Goal: Task Accomplishment & Management: Manage account settings

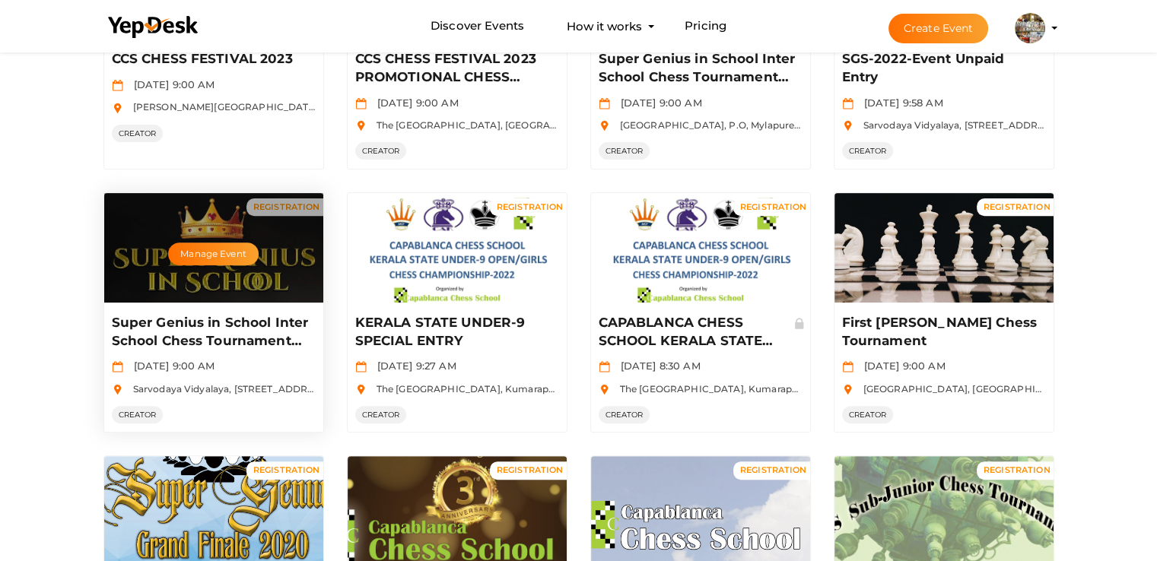
scroll to position [523, 0]
click at [219, 259] on button "Manage Event" at bounding box center [213, 254] width 90 height 23
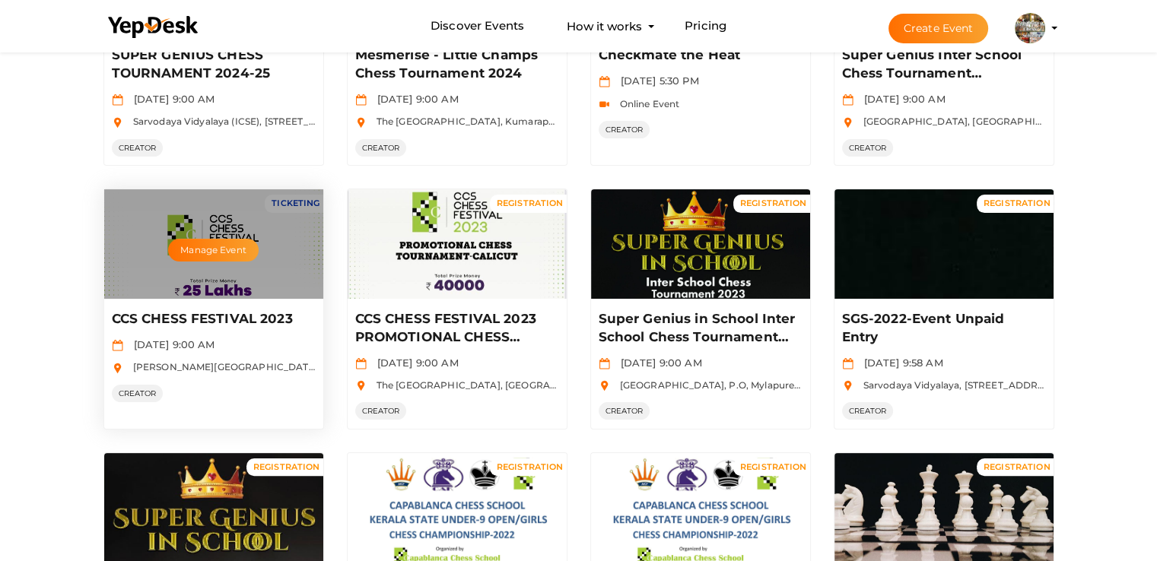
scroll to position [219, 0]
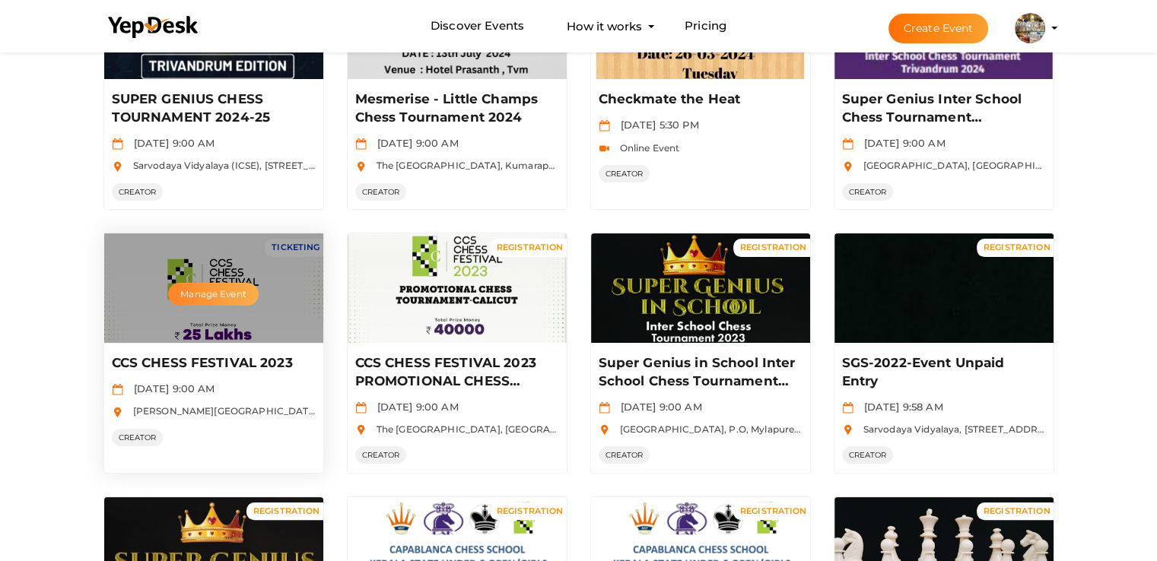
click at [219, 293] on button "Manage Event" at bounding box center [213, 294] width 90 height 23
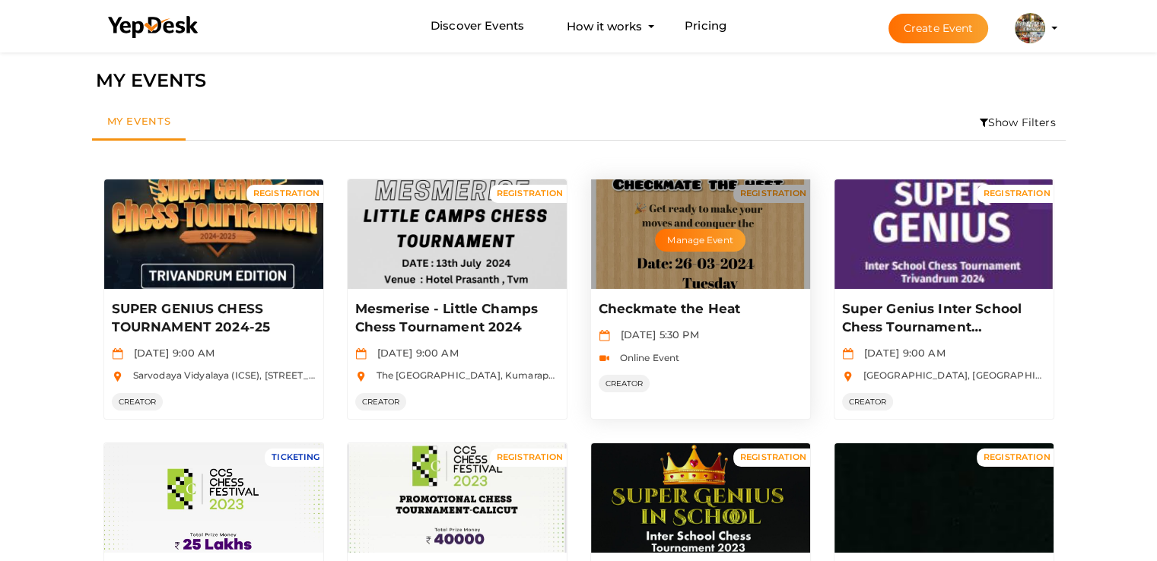
scroll to position [0, 0]
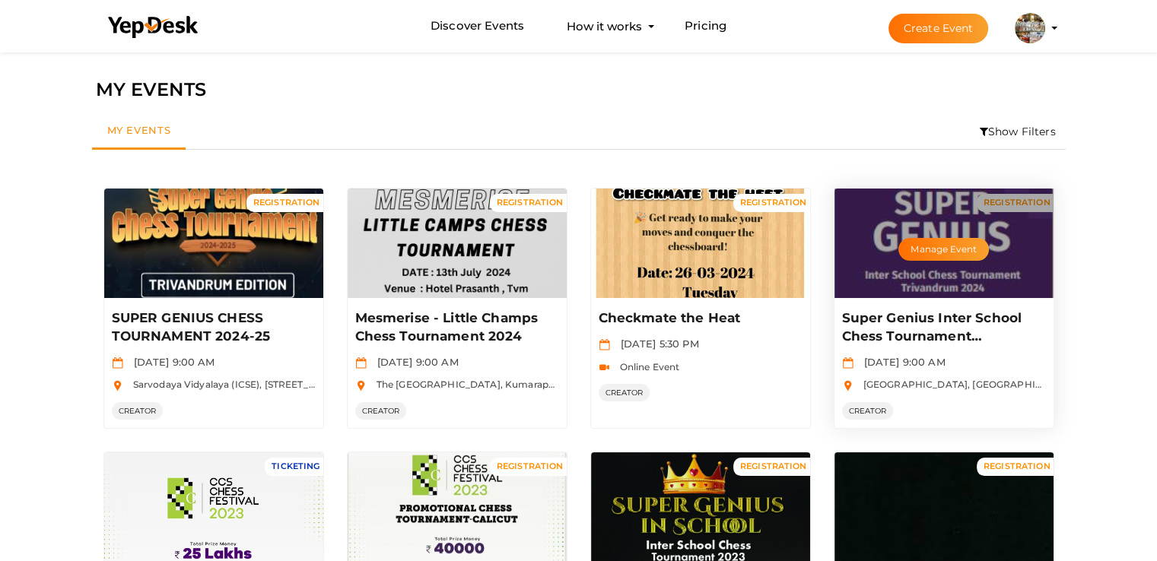
click at [928, 269] on div "Manage Event" at bounding box center [944, 244] width 219 height 110
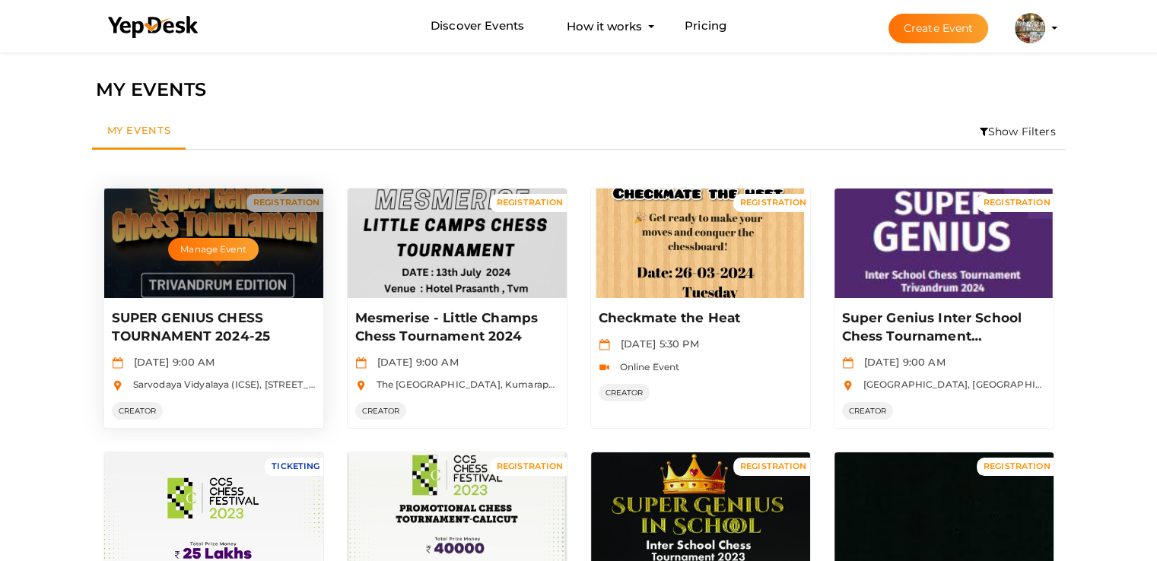
click at [237, 278] on div "Manage Event" at bounding box center [213, 244] width 219 height 110
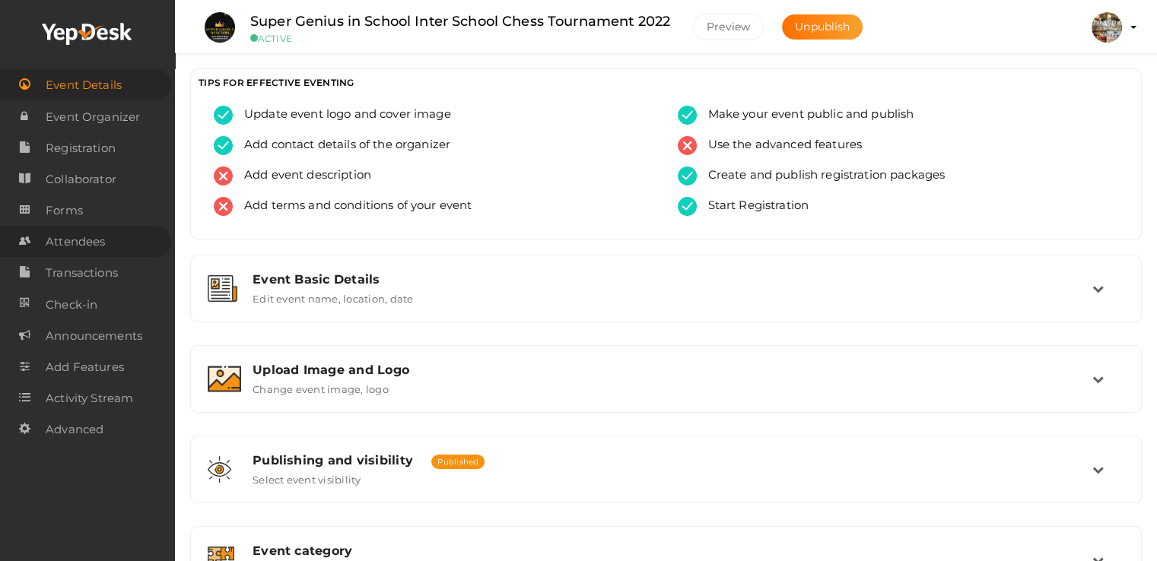
click at [82, 238] on span "Attendees" at bounding box center [75, 242] width 59 height 30
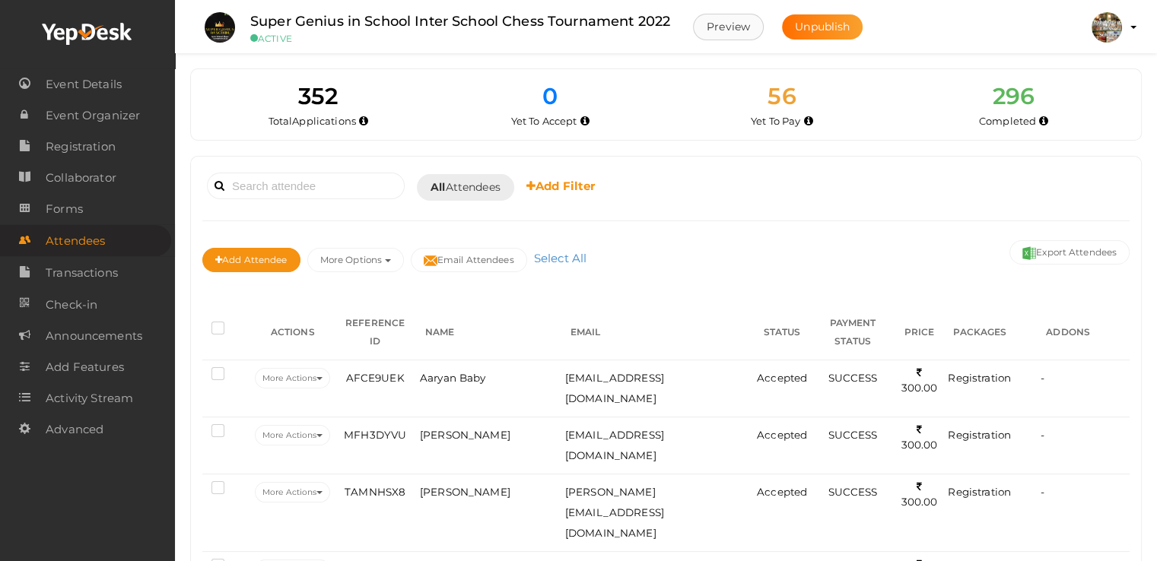
click at [742, 20] on button "Preview" at bounding box center [728, 27] width 71 height 27
click at [1065, 252] on button "Export Attendees" at bounding box center [1069, 252] width 120 height 24
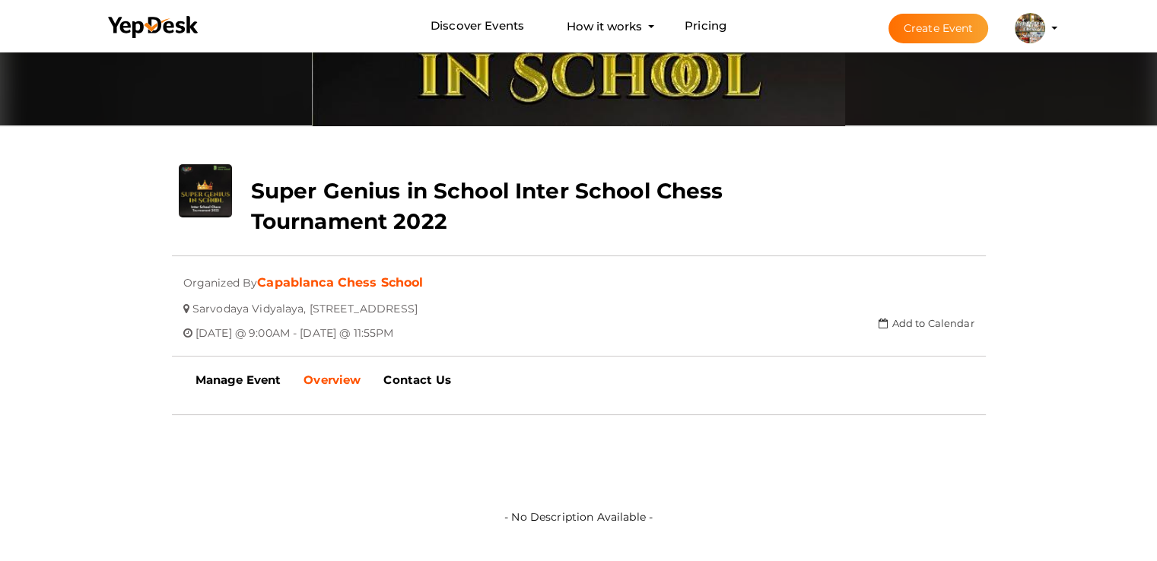
scroll to position [152, 0]
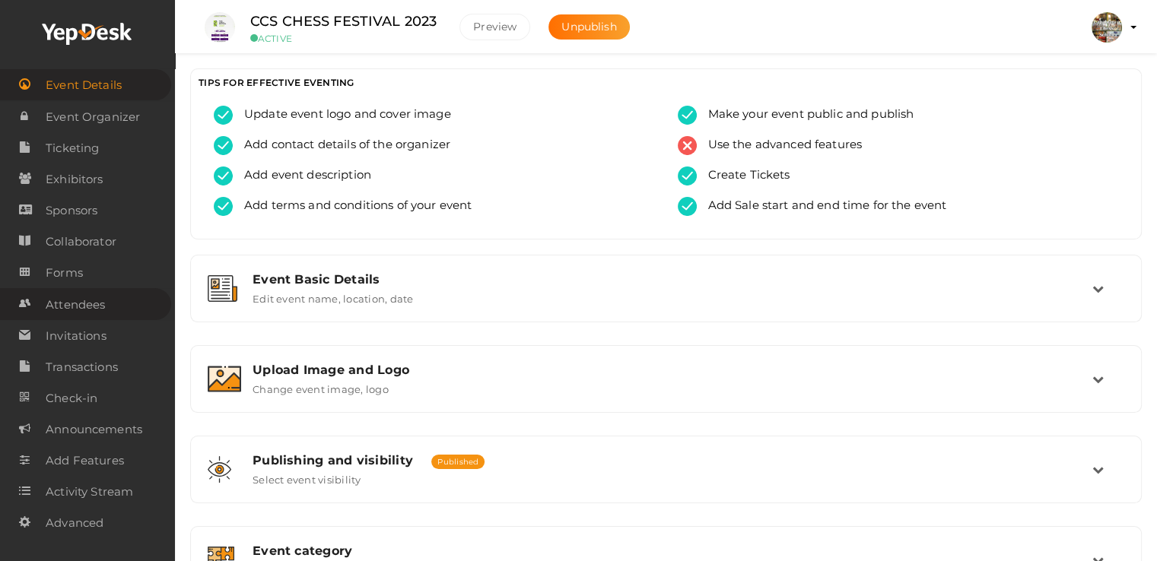
click at [87, 306] on span "Attendees" at bounding box center [75, 305] width 59 height 30
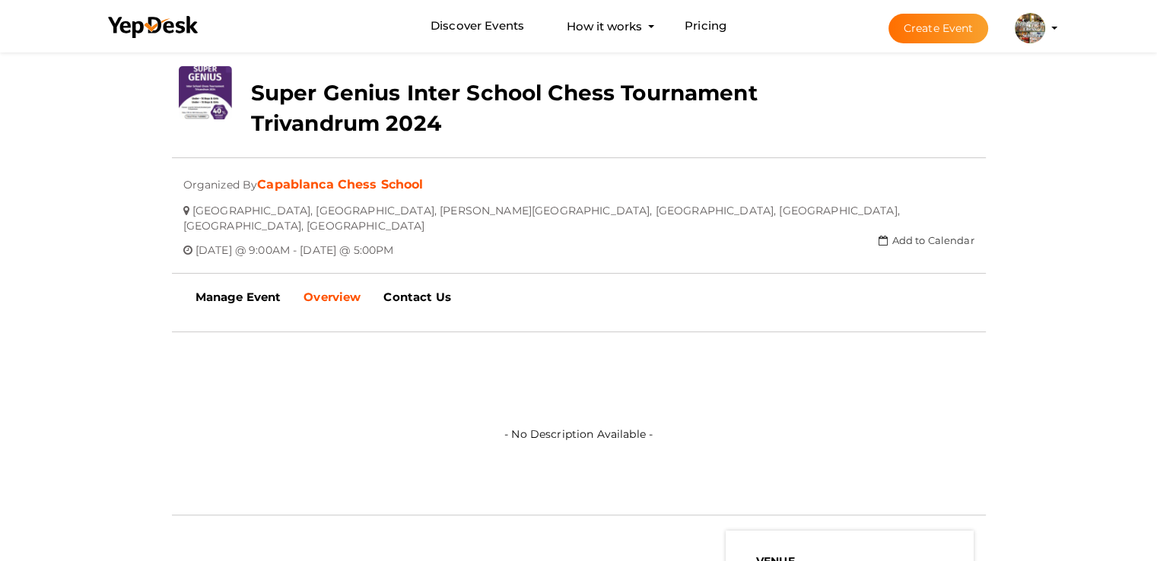
scroll to position [304, 0]
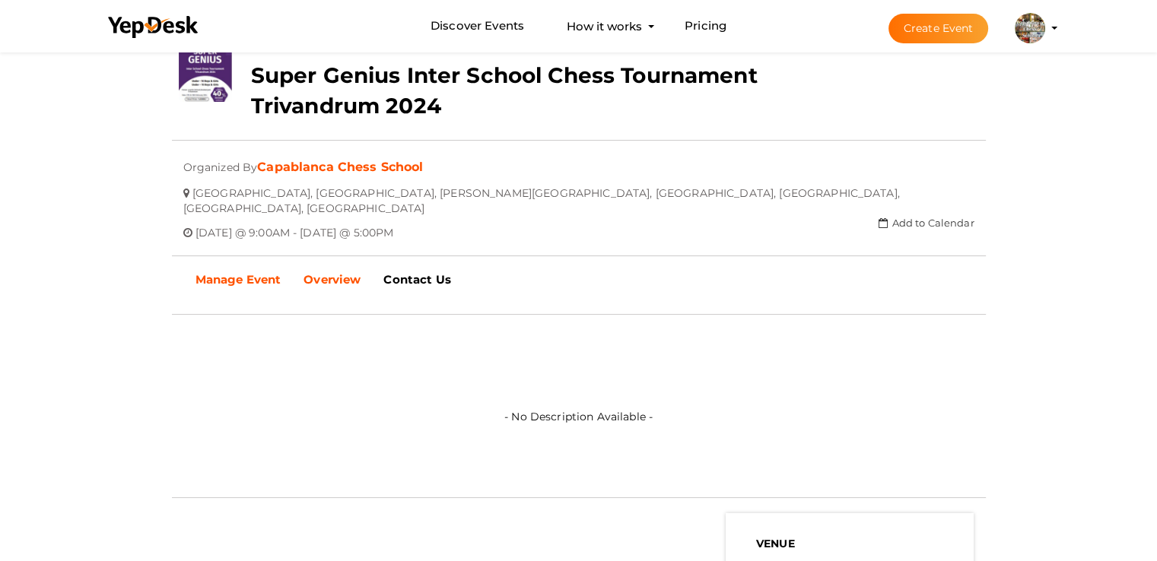
click at [208, 272] on b "Manage Event" at bounding box center [239, 279] width 86 height 14
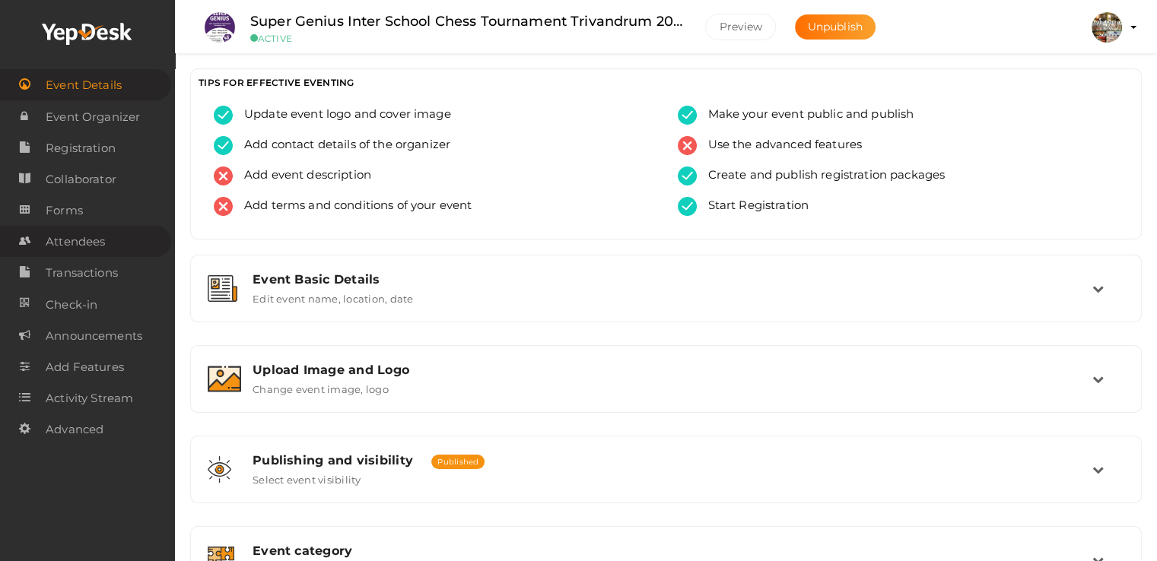
click at [84, 239] on span "Attendees" at bounding box center [75, 242] width 59 height 30
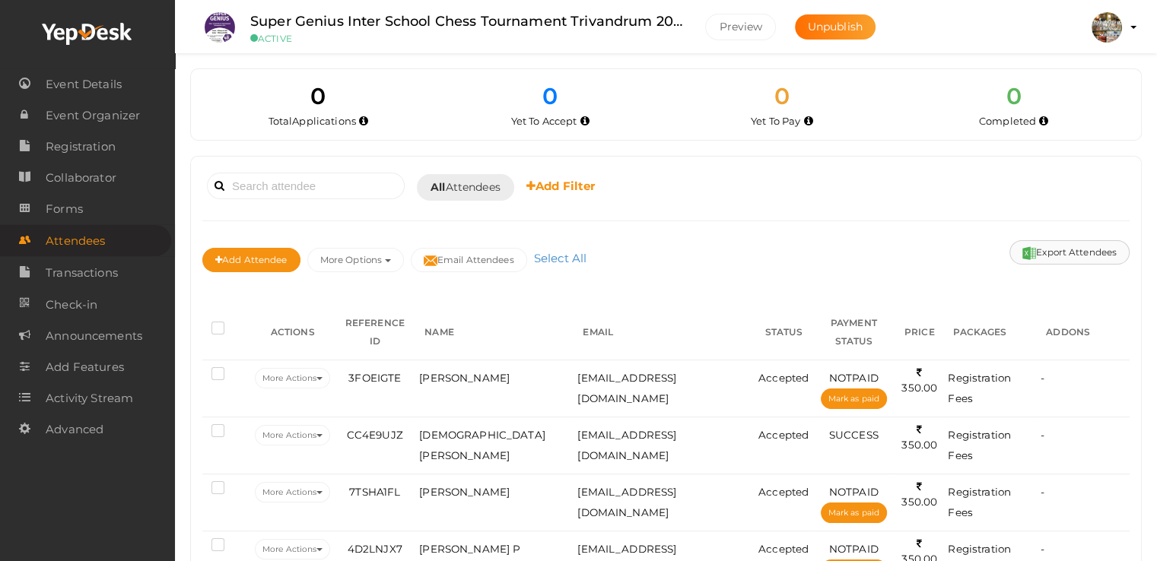
click at [1054, 249] on button "Export Attendees" at bounding box center [1069, 252] width 120 height 24
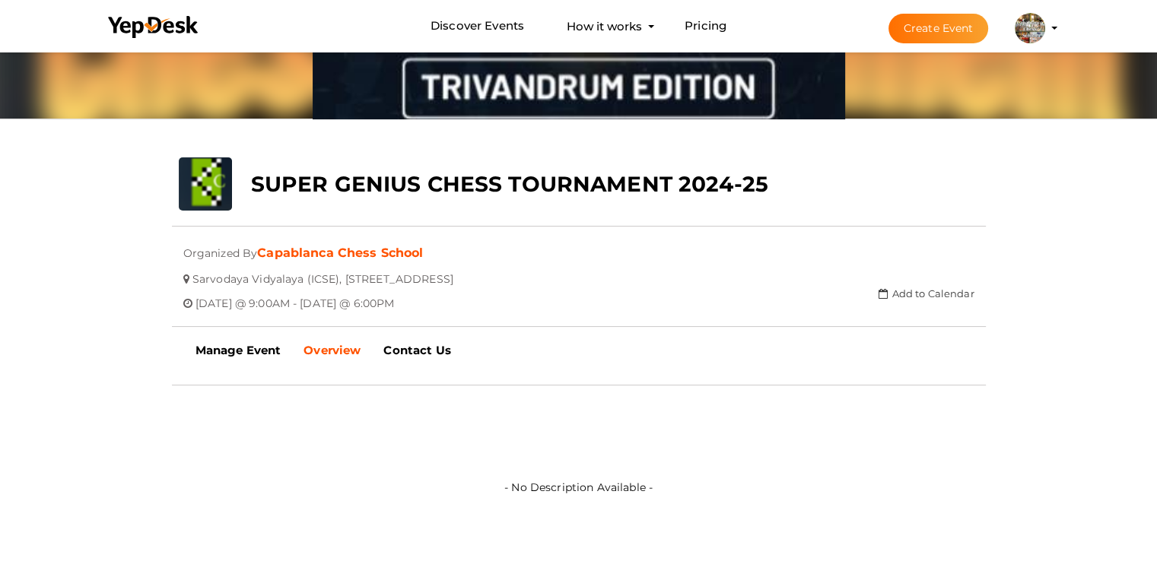
scroll to position [228, 0]
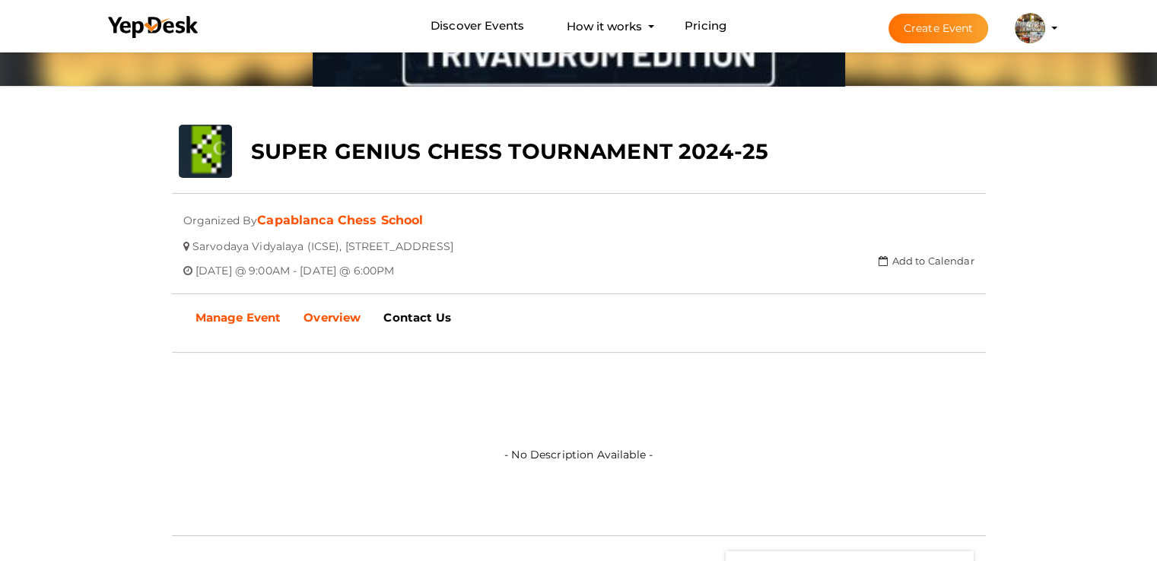
click at [252, 316] on b "Manage Event" at bounding box center [239, 317] width 86 height 14
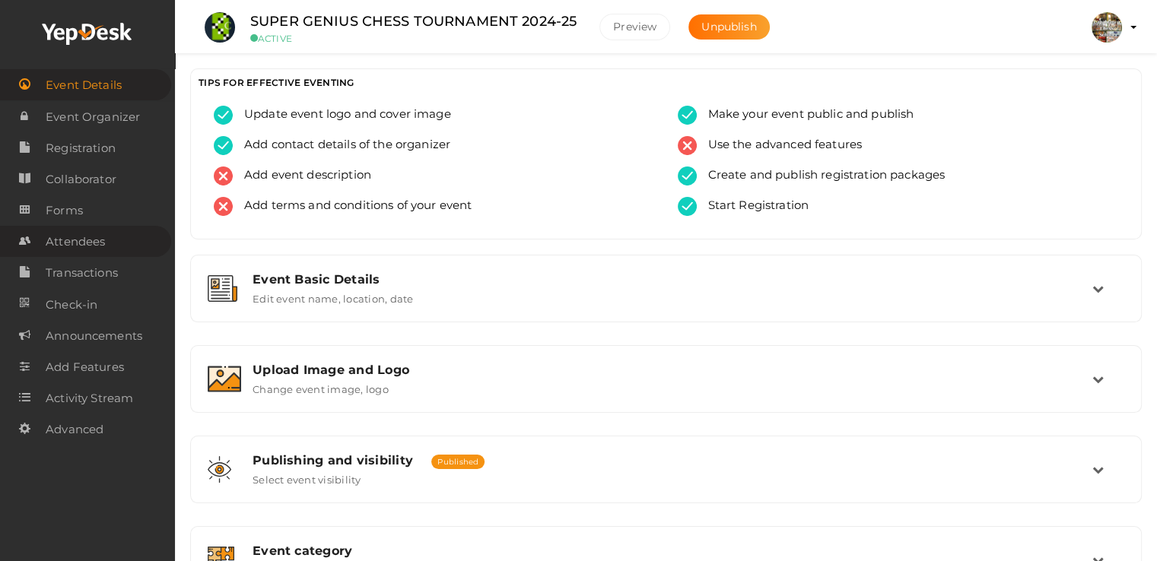
click at [68, 239] on span "Attendees" at bounding box center [75, 242] width 59 height 30
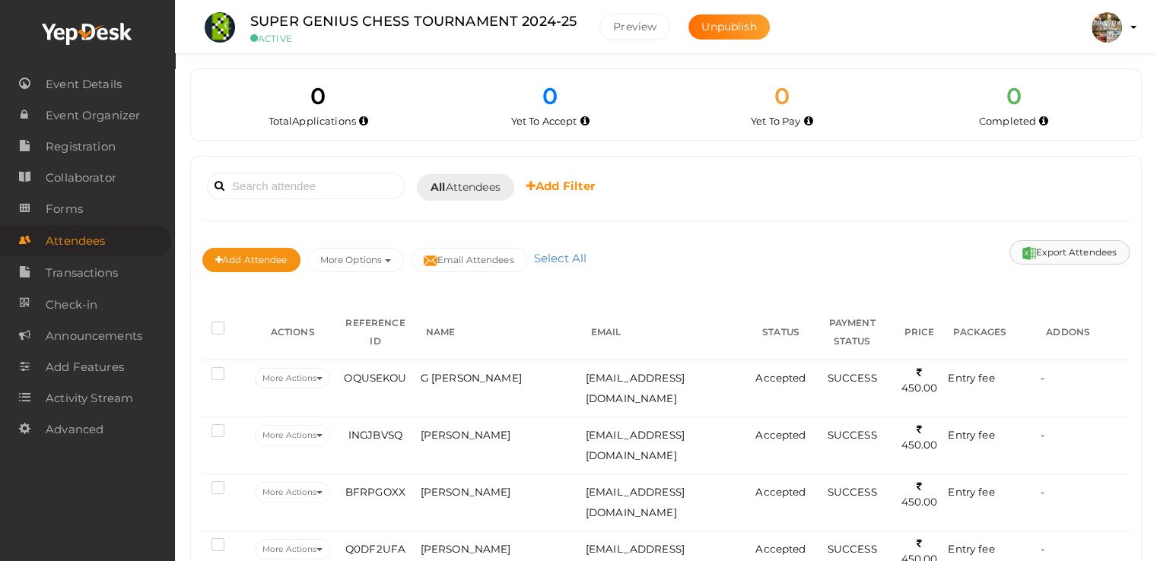
click at [1035, 252] on button "Export Attendees" at bounding box center [1069, 252] width 120 height 24
